Goal: Task Accomplishment & Management: Use online tool/utility

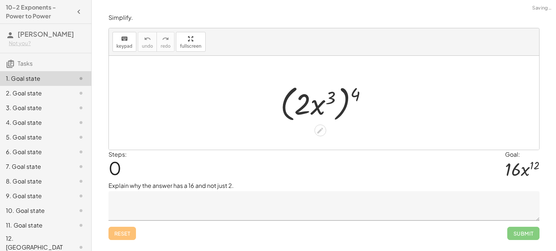
click at [240, 196] on textarea at bounding box center [324, 205] width 431 height 29
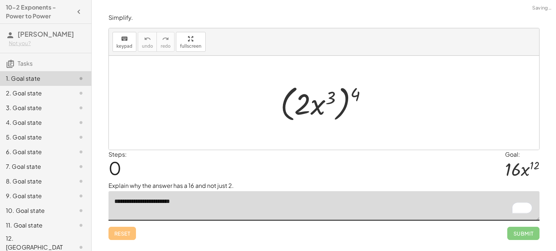
type textarea "**********"
click at [527, 240] on div "**********" at bounding box center [324, 126] width 440 height 235
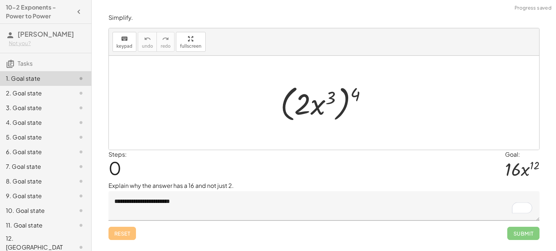
click at [504, 224] on div "Reset Submit" at bounding box center [324, 229] width 431 height 19
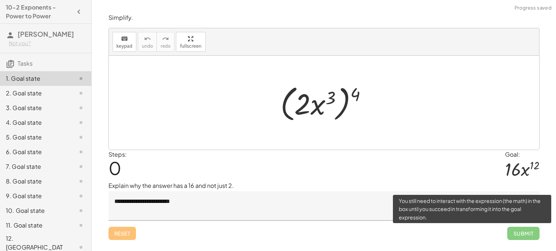
click at [516, 236] on span "Submit" at bounding box center [523, 233] width 32 height 13
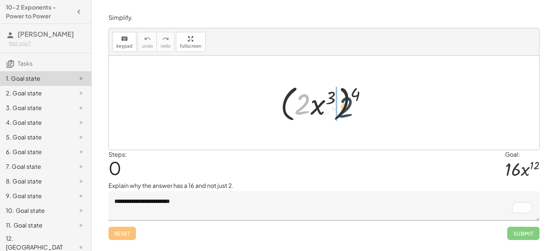
drag, startPoint x: 299, startPoint y: 100, endPoint x: 353, endPoint y: 100, distance: 53.5
click at [353, 100] on div at bounding box center [327, 103] width 100 height 42
drag, startPoint x: 354, startPoint y: 96, endPoint x: 285, endPoint y: 106, distance: 70.0
click at [285, 106] on div at bounding box center [327, 103] width 100 height 42
drag, startPoint x: 331, startPoint y: 96, endPoint x: 362, endPoint y: 92, distance: 31.2
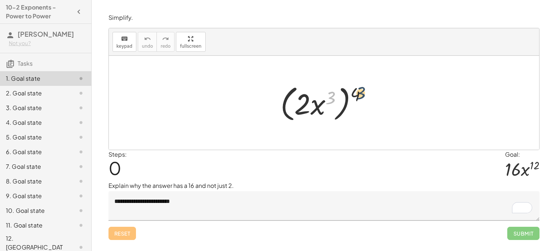
click at [362, 92] on div at bounding box center [327, 103] width 100 height 42
click at [323, 106] on div at bounding box center [327, 103] width 100 height 42
click at [302, 107] on div at bounding box center [327, 103] width 100 height 42
click at [327, 136] on div at bounding box center [324, 103] width 430 height 94
click at [323, 133] on icon at bounding box center [320, 130] width 8 height 8
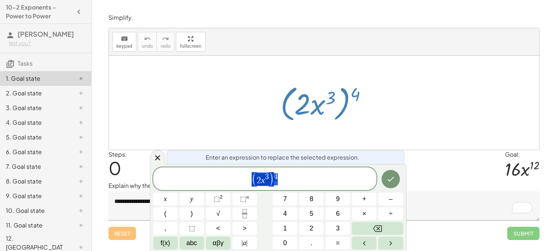
click at [308, 182] on span "( 2 x 3 ) 4" at bounding box center [265, 179] width 224 height 15
click at [160, 158] on icon at bounding box center [157, 157] width 9 height 9
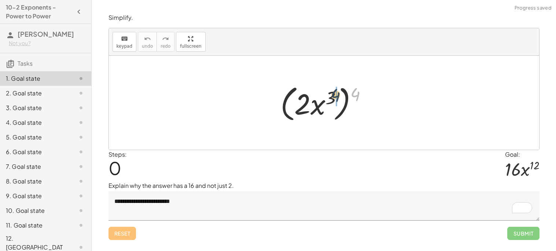
drag, startPoint x: 353, startPoint y: 96, endPoint x: 328, endPoint y: 99, distance: 25.8
click at [328, 99] on div at bounding box center [327, 103] width 100 height 42
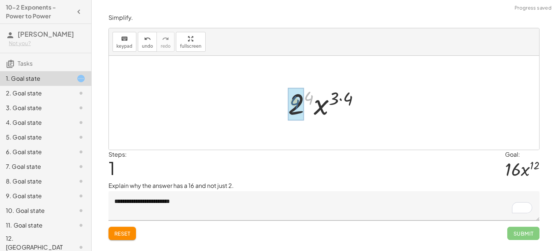
drag, startPoint x: 310, startPoint y: 100, endPoint x: 296, endPoint y: 105, distance: 15.0
drag, startPoint x: 334, startPoint y: 99, endPoint x: 349, endPoint y: 98, distance: 15.0
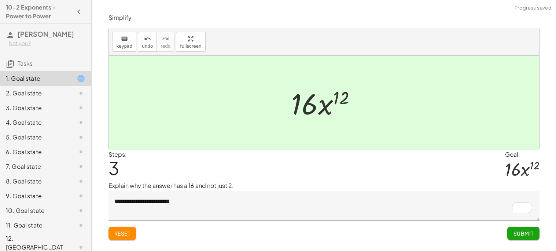
click at [527, 238] on button "Submit" at bounding box center [523, 233] width 32 height 13
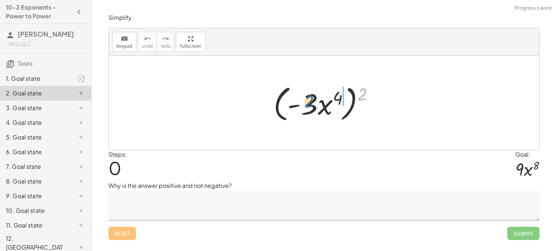
drag, startPoint x: 362, startPoint y: 97, endPoint x: 303, endPoint y: 105, distance: 59.6
click at [303, 105] on div at bounding box center [327, 103] width 114 height 42
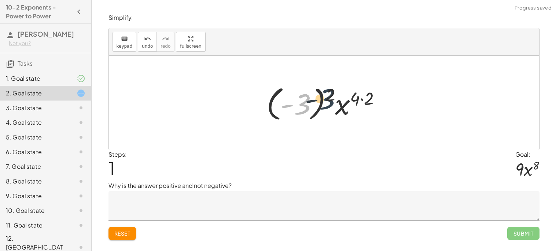
drag, startPoint x: 304, startPoint y: 103, endPoint x: 331, endPoint y: 97, distance: 27.1
click at [331, 97] on div at bounding box center [327, 102] width 128 height 41
drag, startPoint x: 330, startPoint y: 93, endPoint x: 303, endPoint y: 103, distance: 28.1
click at [302, 103] on div at bounding box center [327, 102] width 128 height 41
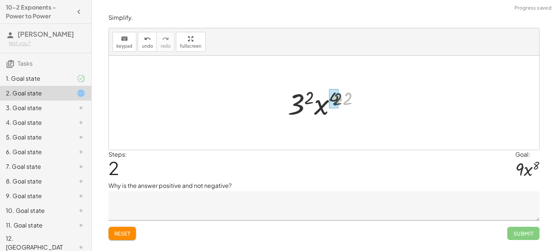
drag, startPoint x: 346, startPoint y: 99, endPoint x: 335, endPoint y: 99, distance: 11.0
click at [262, 202] on textarea at bounding box center [324, 205] width 431 height 29
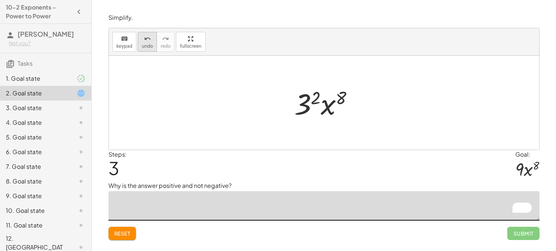
click at [146, 42] on icon "undo" at bounding box center [147, 38] width 7 height 9
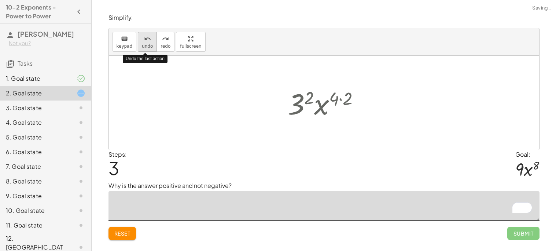
click at [146, 42] on icon "undo" at bounding box center [147, 38] width 7 height 9
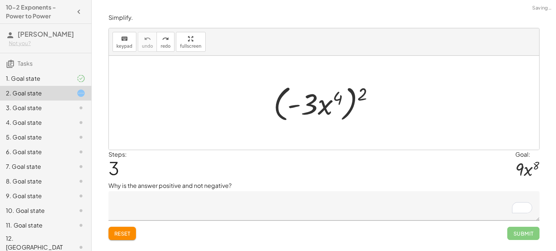
click at [193, 210] on textarea "To enrich screen reader interactions, please activate Accessibility in Grammarl…" at bounding box center [324, 205] width 431 height 29
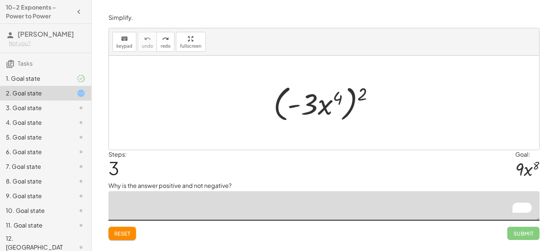
click at [308, 108] on div at bounding box center [327, 103] width 114 height 42
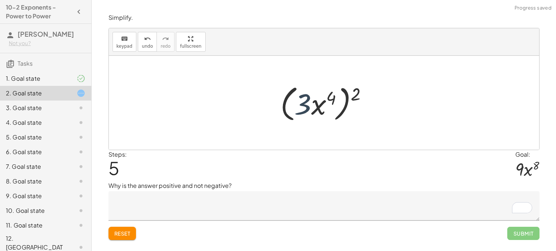
click at [302, 109] on div at bounding box center [327, 103] width 100 height 42
drag, startPoint x: 361, startPoint y: 98, endPoint x: 306, endPoint y: 109, distance: 55.3
click at [306, 109] on div at bounding box center [327, 103] width 114 height 42
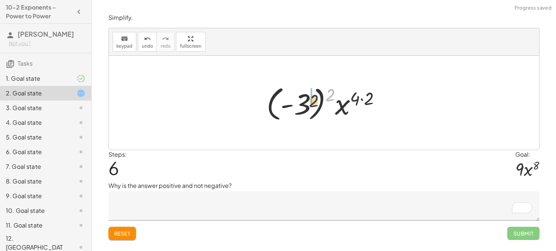
drag, startPoint x: 331, startPoint y: 94, endPoint x: 306, endPoint y: 103, distance: 26.9
click at [306, 103] on div at bounding box center [327, 102] width 128 height 41
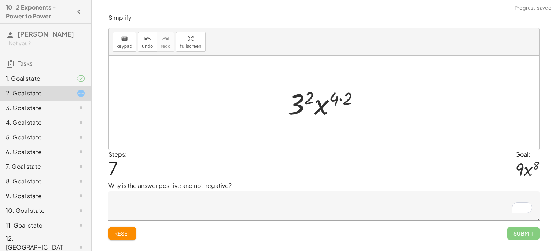
click at [174, 210] on textarea "To enrich screen reader interactions, please activate Accessibility in Grammarl…" at bounding box center [324, 205] width 431 height 29
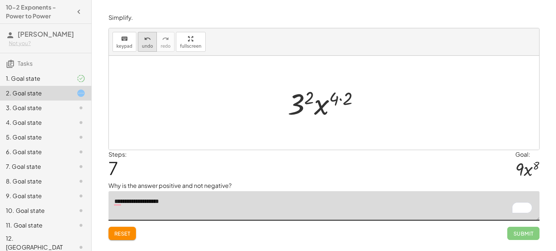
click at [152, 45] on button "undo undo" at bounding box center [147, 42] width 19 height 20
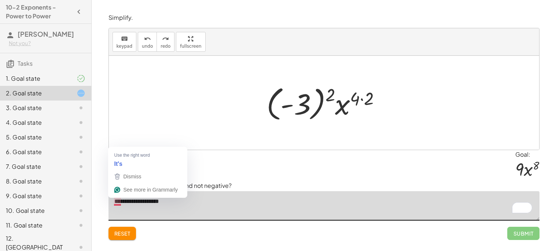
click at [118, 201] on textarea "**********" at bounding box center [324, 205] width 431 height 29
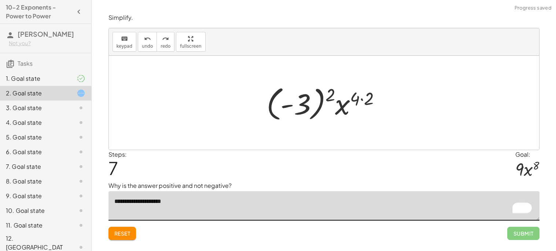
click at [195, 199] on textarea "**********" at bounding box center [324, 205] width 431 height 29
click at [181, 203] on textarea "**********" at bounding box center [324, 205] width 431 height 29
click at [315, 198] on textarea "**********" at bounding box center [324, 205] width 431 height 29
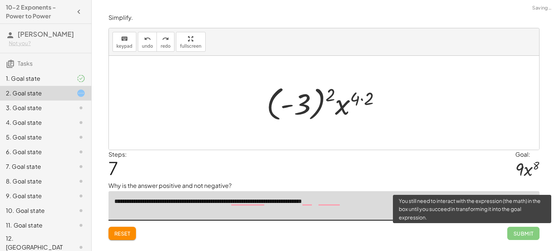
click at [528, 235] on span "Submit" at bounding box center [523, 233] width 32 height 13
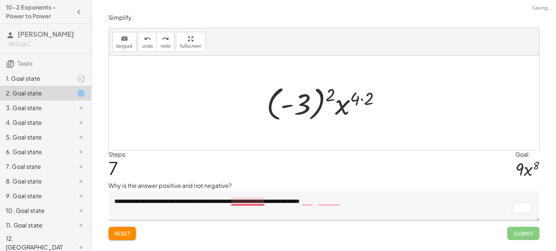
click at [254, 201] on textarea "**********" at bounding box center [324, 205] width 431 height 29
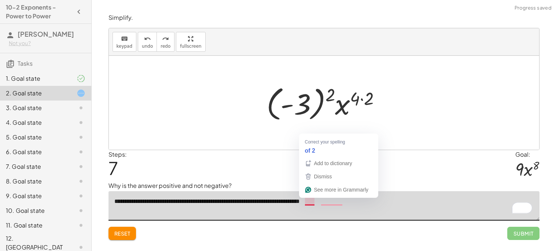
click at [312, 202] on textarea "**********" at bounding box center [324, 205] width 431 height 29
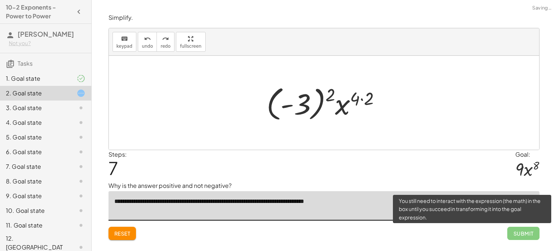
type textarea "**********"
click at [519, 236] on span "Submit" at bounding box center [523, 233] width 32 height 13
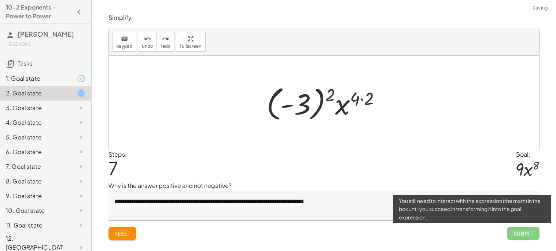
click at [519, 236] on span "Submit" at bounding box center [523, 233] width 32 height 13
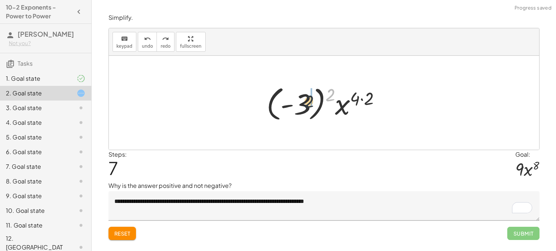
drag, startPoint x: 328, startPoint y: 96, endPoint x: 301, endPoint y: 106, distance: 29.1
click at [301, 106] on div at bounding box center [327, 102] width 128 height 41
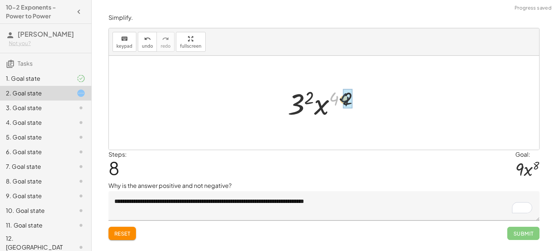
drag, startPoint x: 331, startPoint y: 98, endPoint x: 346, endPoint y: 99, distance: 14.8
drag, startPoint x: 314, startPoint y: 103, endPoint x: 304, endPoint y: 103, distance: 9.9
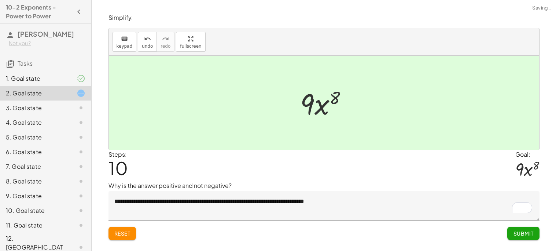
click at [523, 236] on span "Submit" at bounding box center [523, 233] width 20 height 7
